Goal: Check status

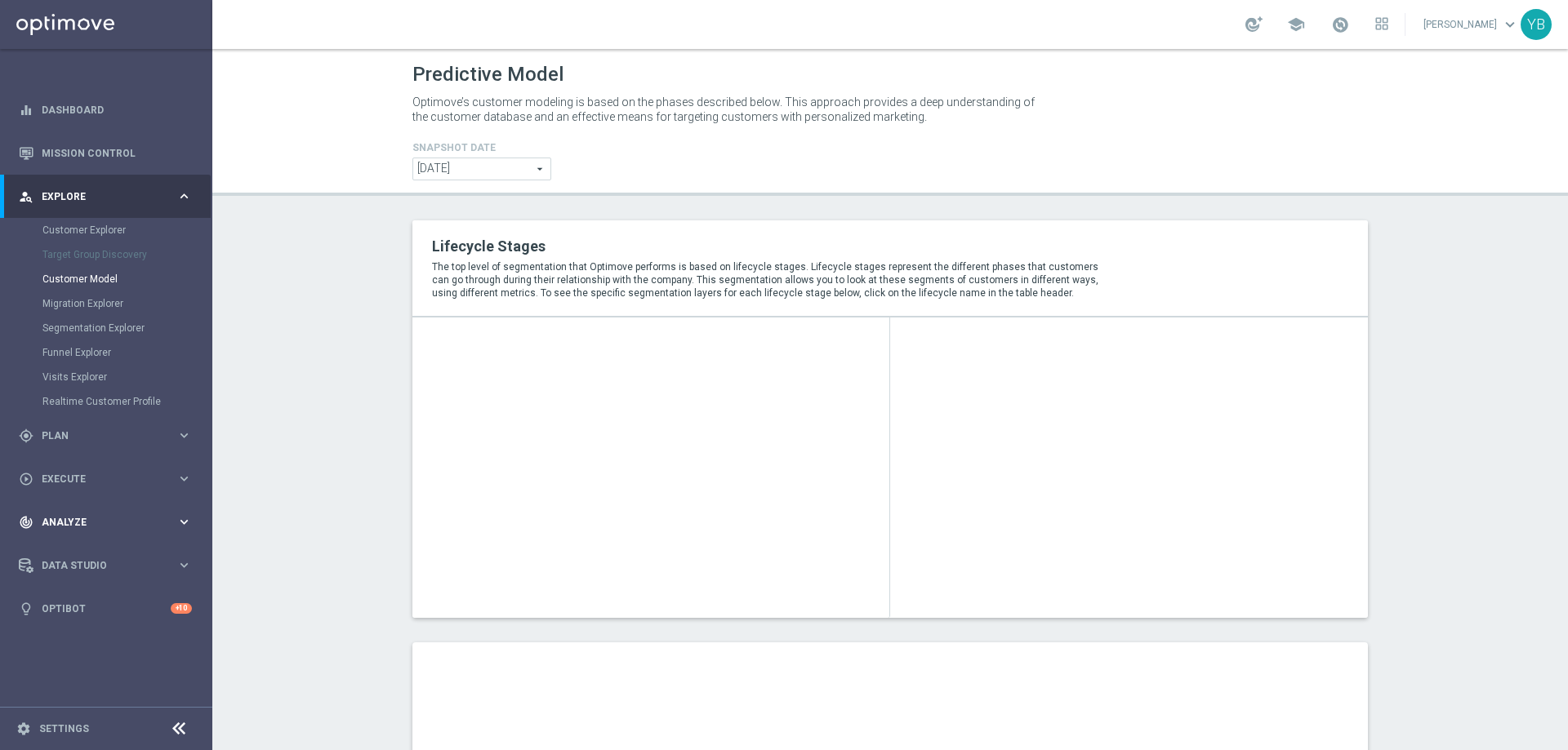
click at [182, 517] on icon "keyboard_arrow_right" at bounding box center [184, 522] width 15 height 15
click at [188, 481] on icon "keyboard_arrow_right" at bounding box center [184, 483] width 15 height 15
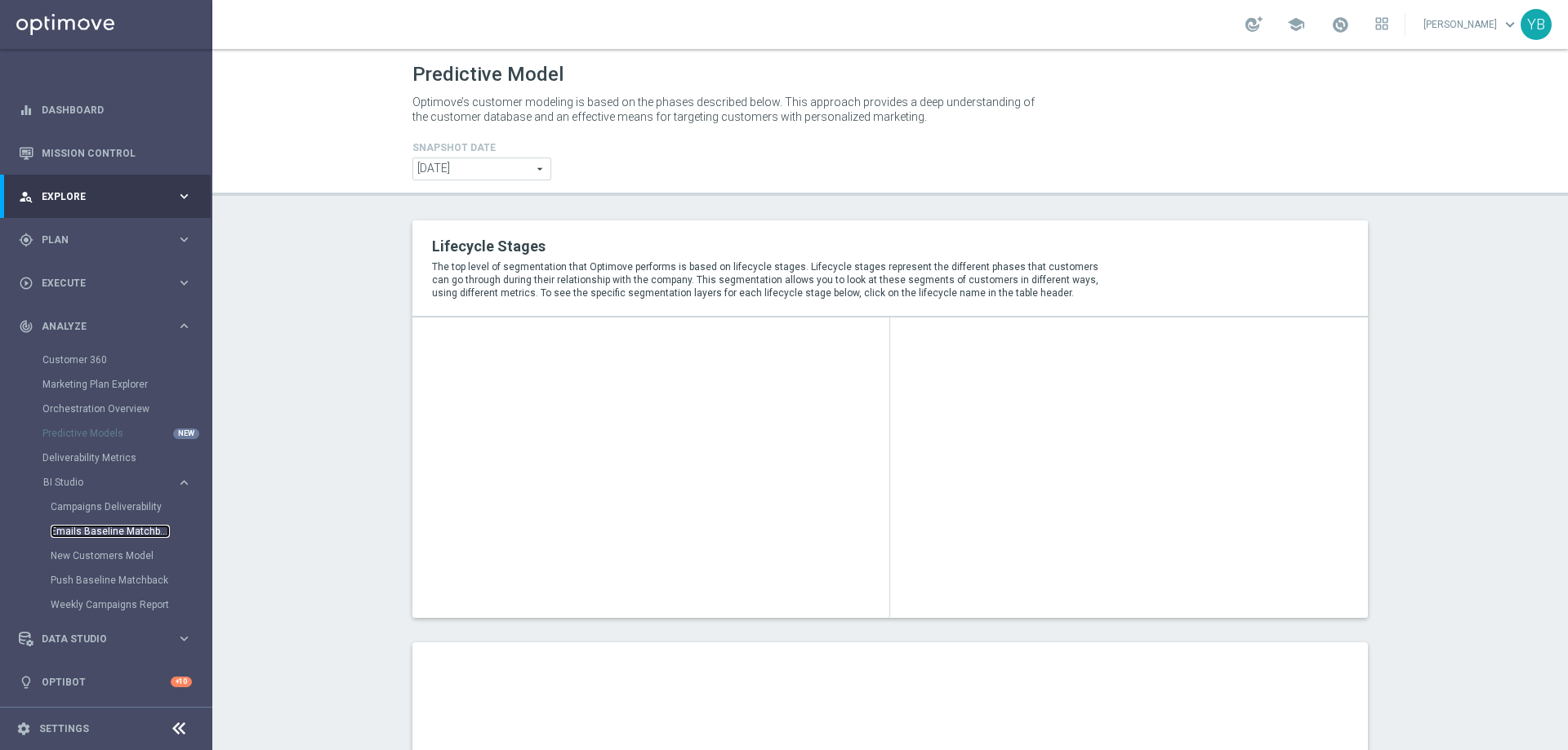
click at [93, 533] on link "Emails Baseline Matchback" at bounding box center [109, 532] width 119 height 14
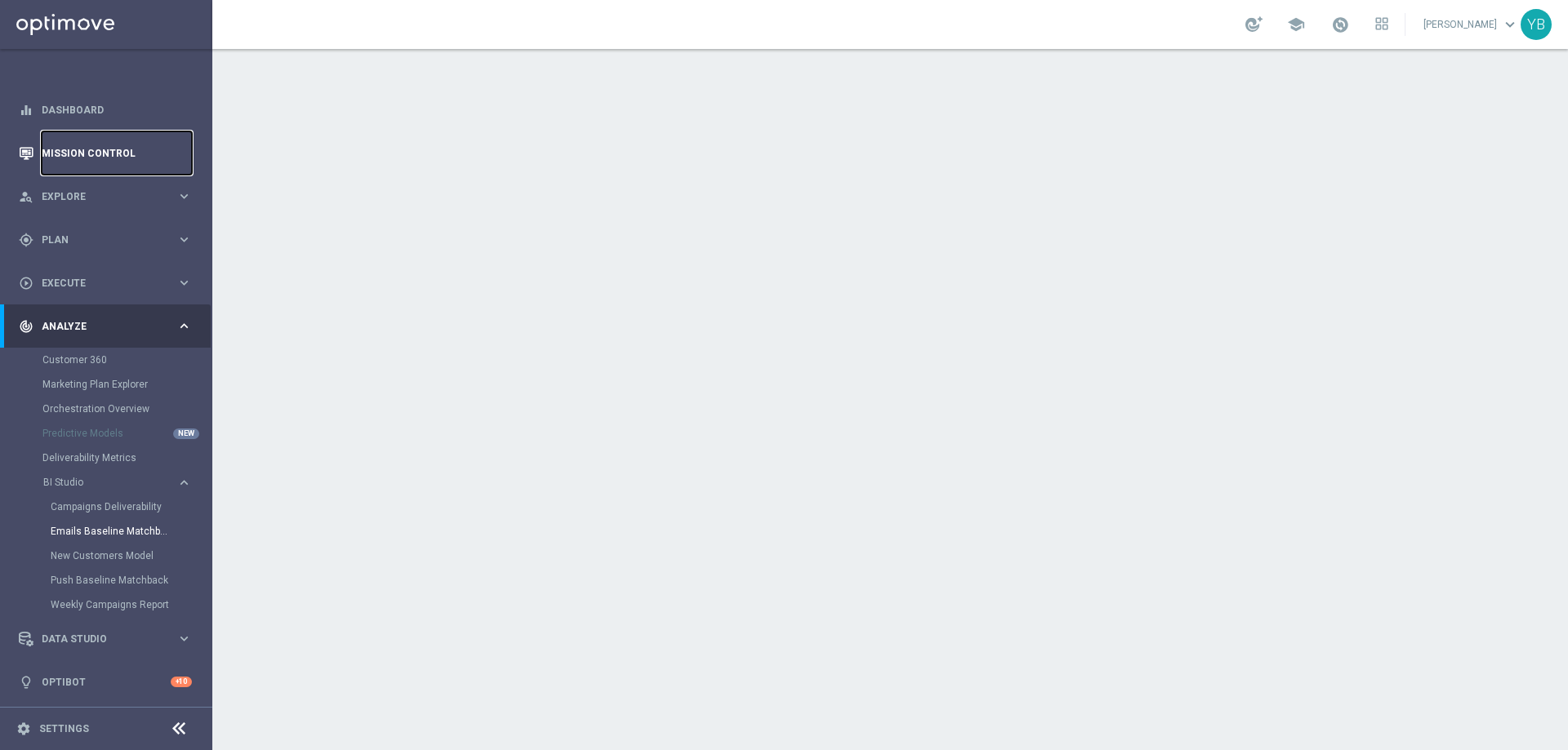
click at [57, 155] on link "Mission Control" at bounding box center [117, 153] width 151 height 43
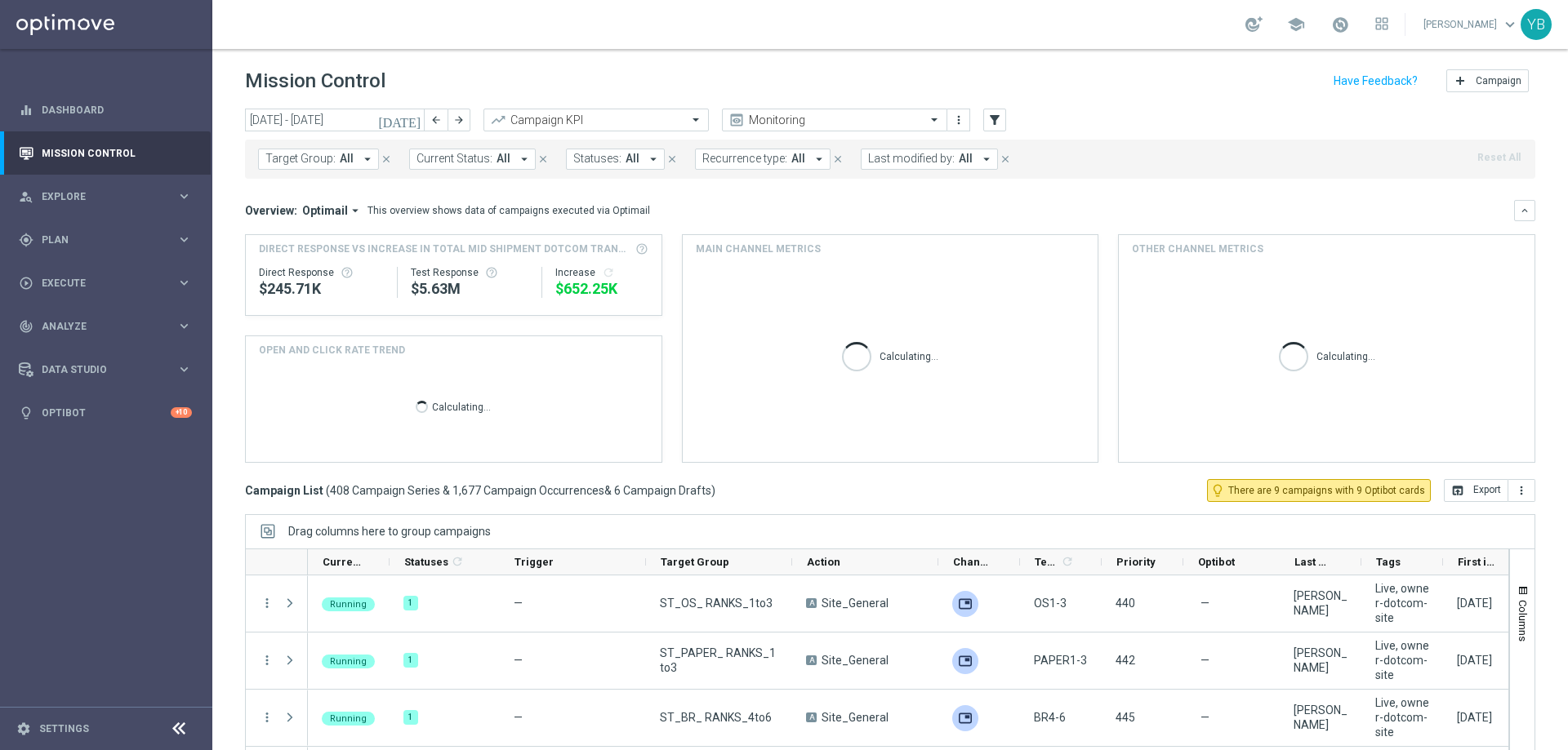
click at [416, 125] on icon "[DATE]" at bounding box center [401, 120] width 44 height 14
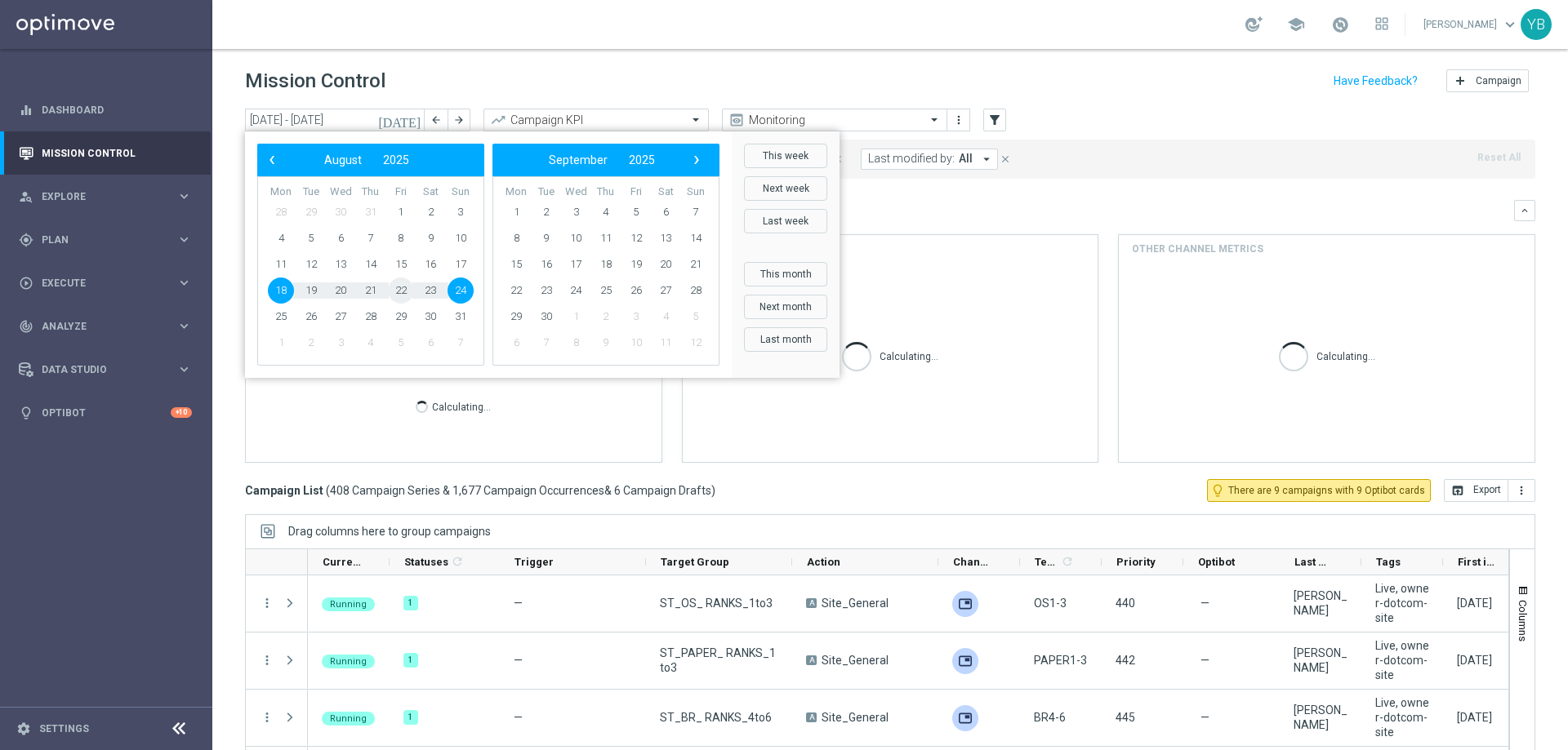
click at [393, 289] on span "22" at bounding box center [401, 291] width 26 height 26
type input "[DATE] - [DATE]"
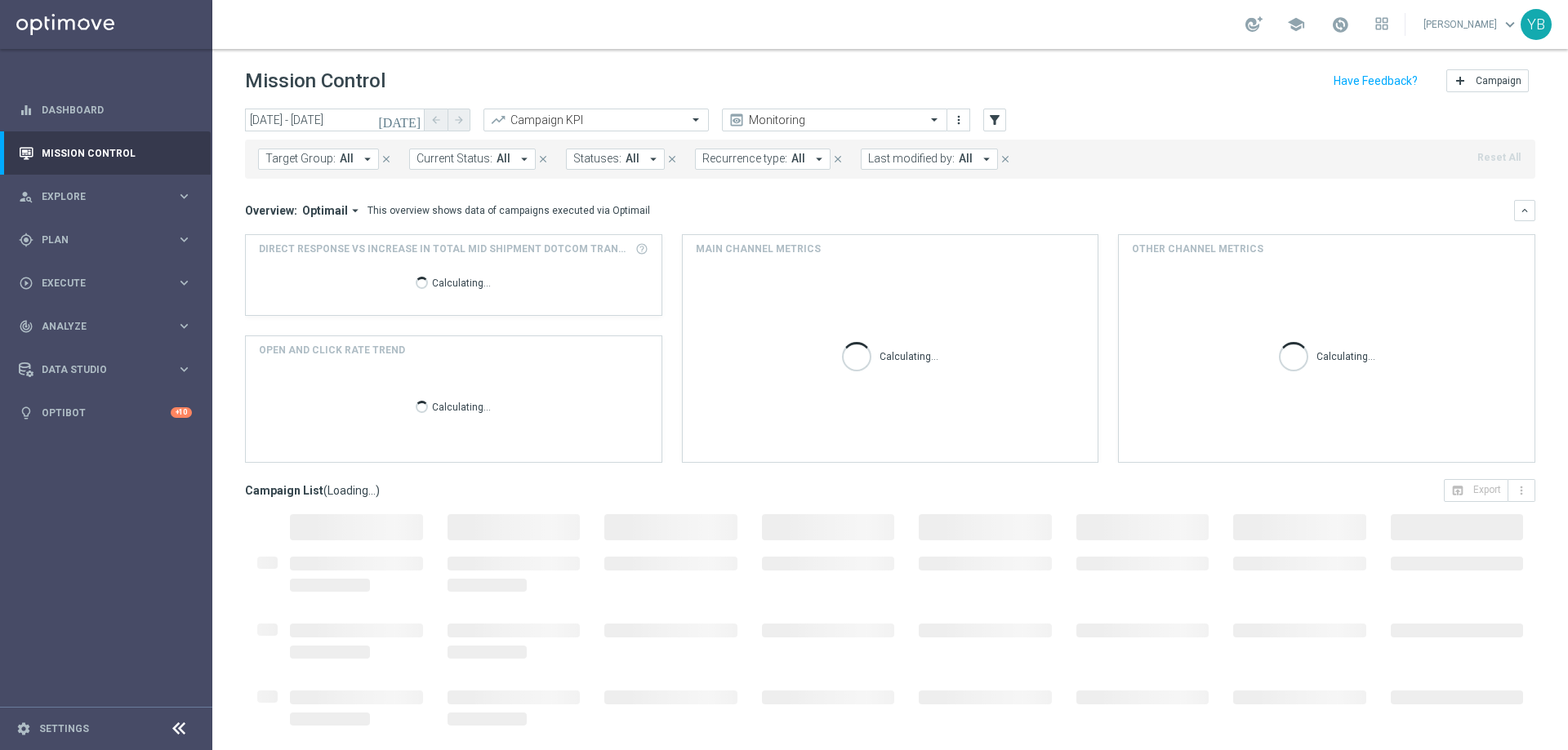
click at [354, 208] on icon "arrow_drop_down" at bounding box center [354, 210] width 14 height 14
click at [330, 236] on div "Analysis" at bounding box center [330, 236] width 98 height 23
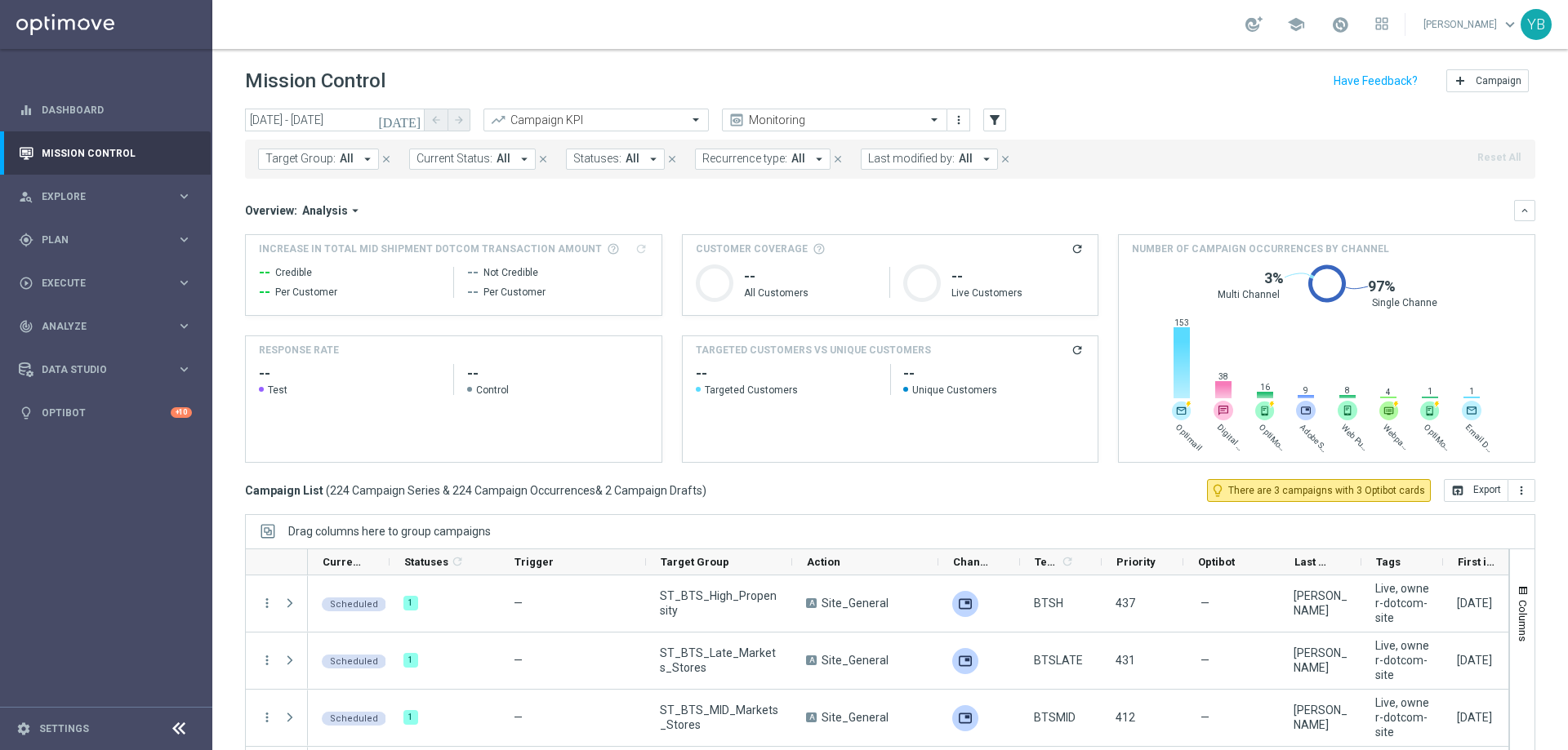
click at [954, 323] on div "Increase In Total Mid Shipment Dotcom Transaction Amount refresh -- Credible --…" at bounding box center [890, 348] width 1290 height 229
click at [1071, 347] on icon "refresh" at bounding box center [1078, 350] width 14 height 14
